Goal: Browse casually: Explore the website without a specific task or goal

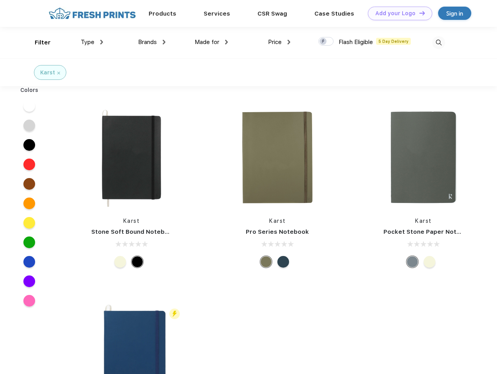
click at [397, 13] on link "Add your Logo Design Tool" at bounding box center [400, 14] width 64 height 14
click at [0, 0] on div "Design Tool" at bounding box center [0, 0] width 0 height 0
click at [418, 13] on link "Add your Logo Design Tool" at bounding box center [400, 14] width 64 height 14
click at [37, 42] on div "Filter" at bounding box center [43, 42] width 16 height 9
click at [92, 42] on span "Type" at bounding box center [88, 42] width 14 height 7
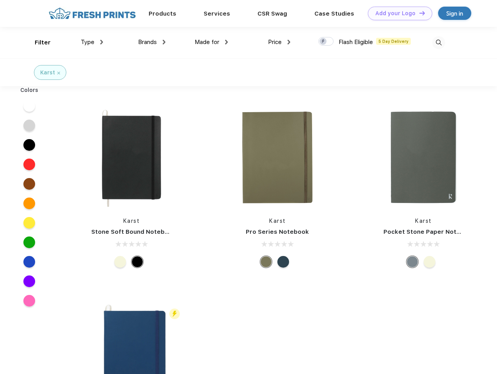
click at [152, 42] on span "Brands" at bounding box center [147, 42] width 19 height 7
click at [211, 42] on span "Made for" at bounding box center [207, 42] width 25 height 7
click at [279, 42] on span "Price" at bounding box center [275, 42] width 14 height 7
click at [326, 42] on div at bounding box center [325, 41] width 15 height 9
click at [323, 42] on input "checkbox" at bounding box center [320, 39] width 5 height 5
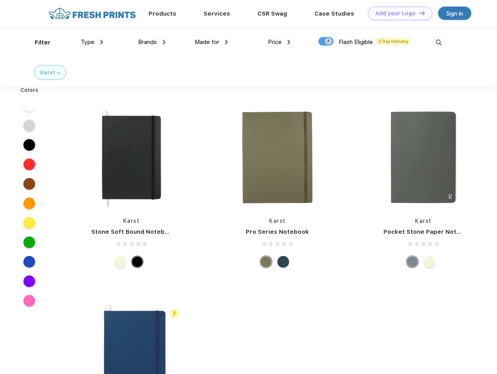
click at [438, 42] on img at bounding box center [438, 42] width 13 height 13
